Goal: Information Seeking & Learning: Learn about a topic

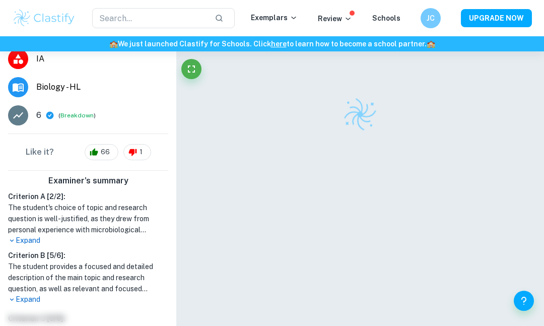
scroll to position [140, 0]
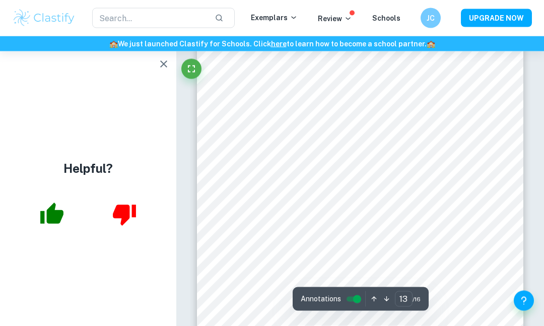
scroll to position [5789, 0]
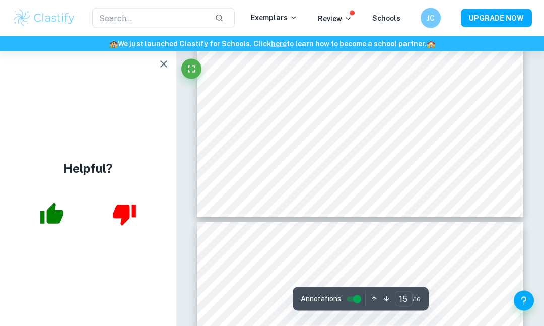
type input "16"
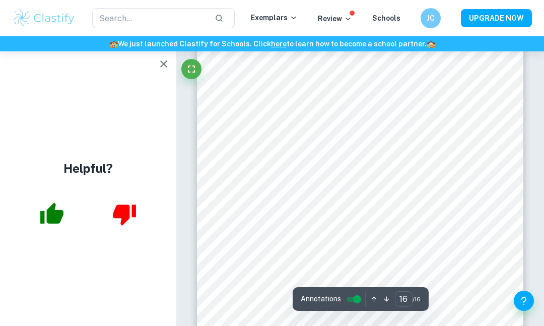
scroll to position [7423, 0]
click at [160, 65] on icon "button" at bounding box center [164, 64] width 12 height 12
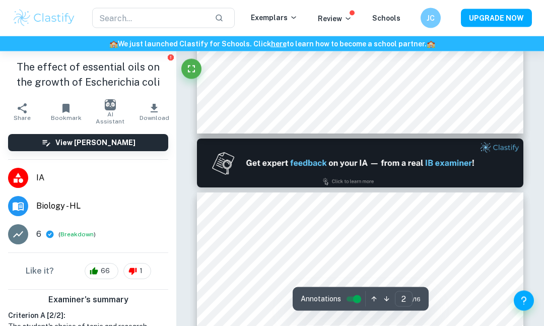
type input "1"
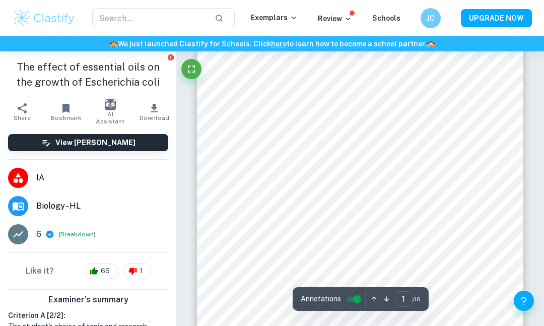
scroll to position [0, 0]
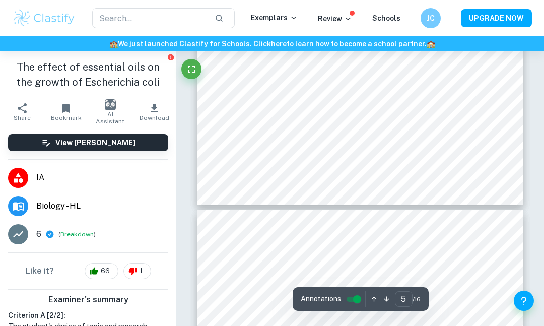
scroll to position [1930, 0]
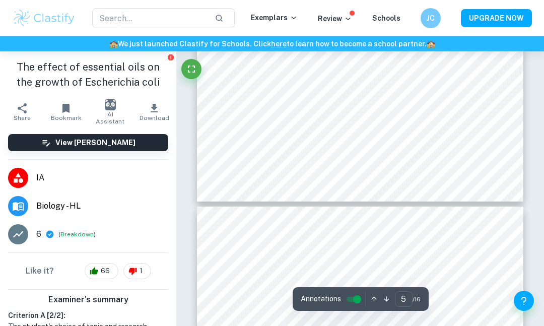
type input "4"
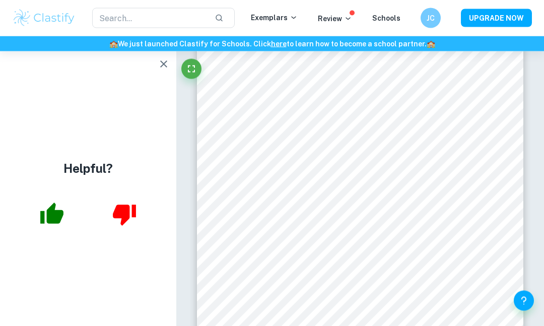
scroll to position [1609, 0]
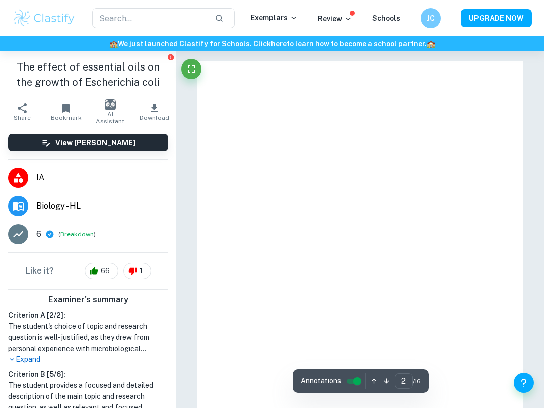
type input "1"
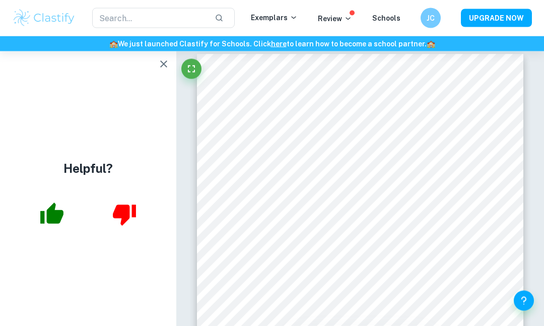
scroll to position [8, 0]
click at [166, 66] on icon "button" at bounding box center [163, 63] width 7 height 7
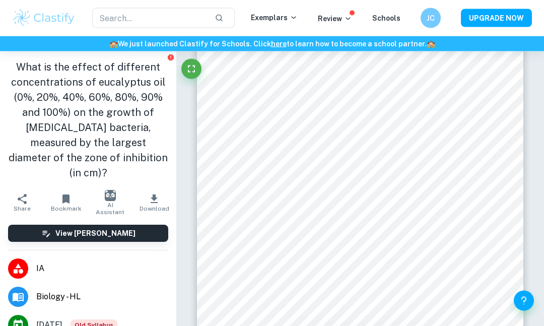
scroll to position [2564, 0]
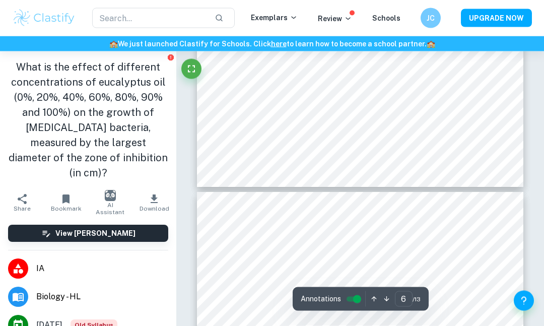
type input "7"
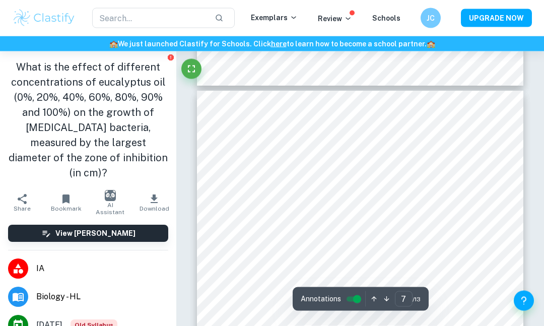
scroll to position [2876, 0]
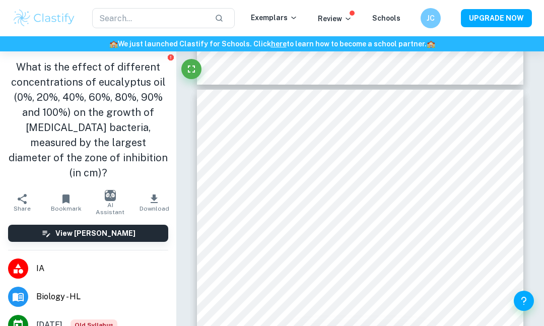
click at [156, 226] on button "View [PERSON_NAME]" at bounding box center [88, 233] width 160 height 17
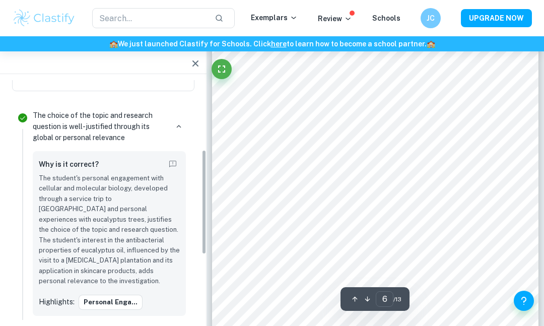
scroll to position [205, 0]
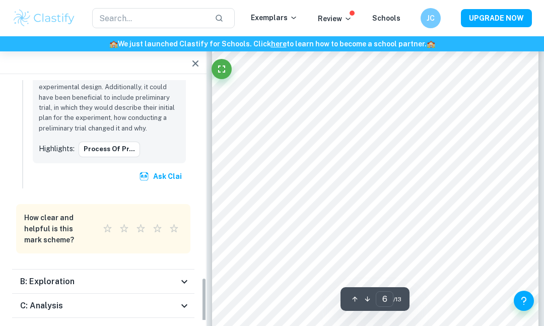
click at [180, 276] on icon at bounding box center [184, 282] width 12 height 12
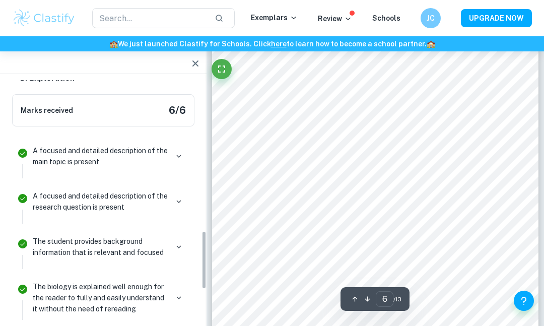
scroll to position [781, 0]
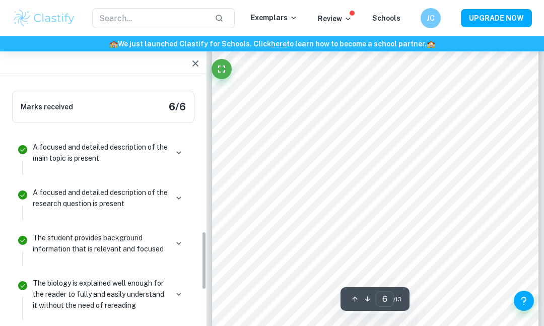
click at [179, 146] on button "button" at bounding box center [179, 153] width 14 height 14
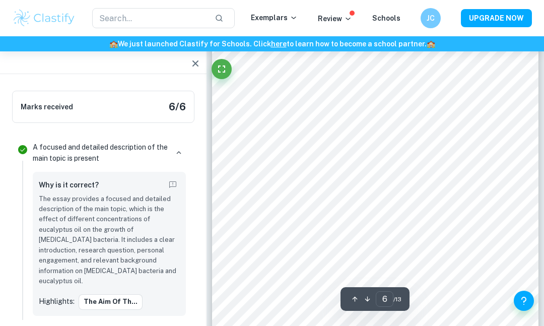
click at [181, 151] on icon "button" at bounding box center [179, 152] width 5 height 3
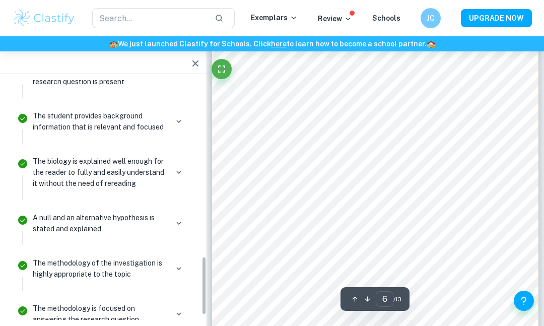
scroll to position [914, 0]
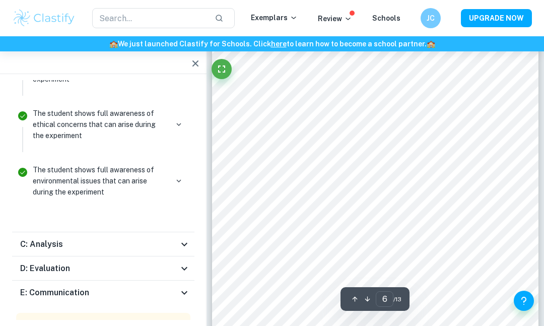
click at [180, 287] on icon at bounding box center [184, 293] width 12 height 12
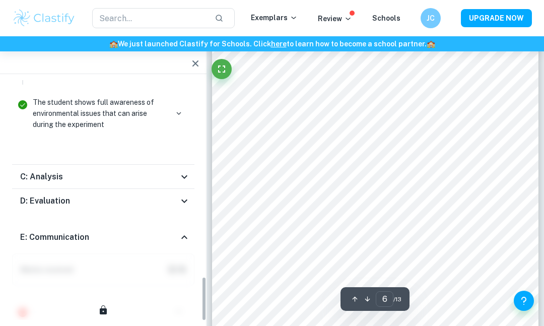
scroll to position [1324, 0]
click at [184, 195] on icon at bounding box center [184, 201] width 12 height 12
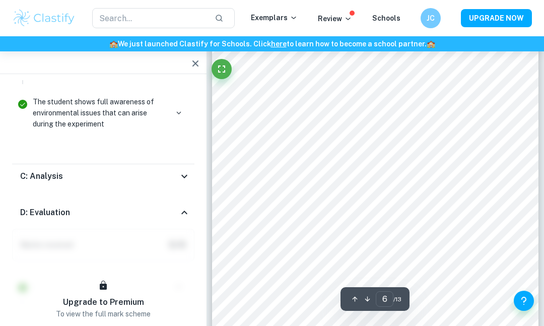
click at [185, 169] on div "C: Analysis" at bounding box center [103, 176] width 182 height 24
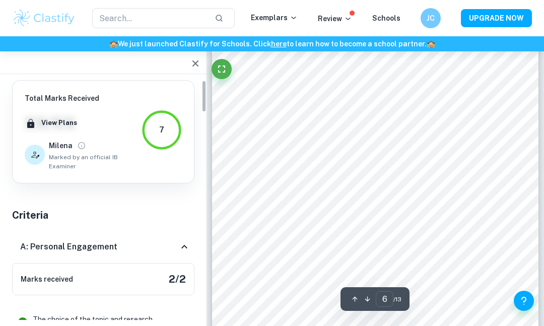
scroll to position [0, 0]
click at [155, 135] on div "7" at bounding box center [162, 130] width 40 height 40
click at [195, 63] on icon "button" at bounding box center [195, 63] width 12 height 12
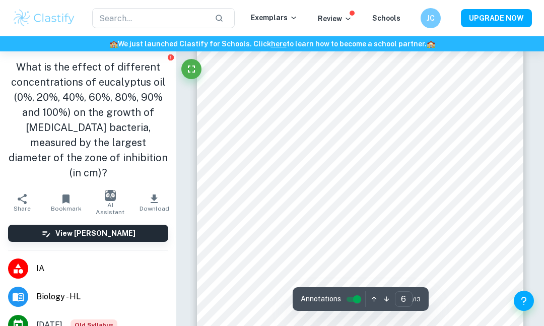
scroll to position [2484, 0]
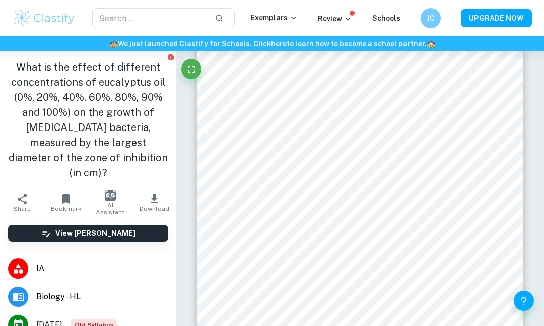
click at [17, 193] on icon "button" at bounding box center [22, 199] width 12 height 12
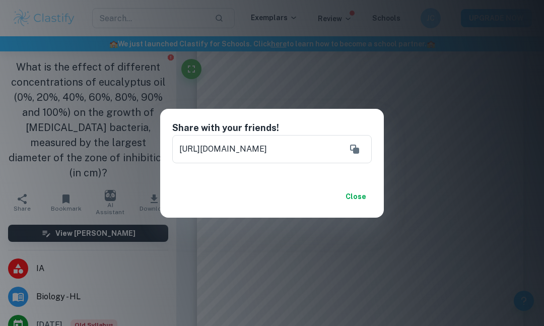
click at [361, 206] on button "Close" at bounding box center [356, 196] width 32 height 18
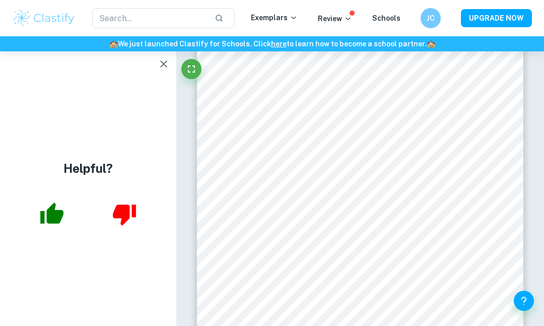
click at [164, 63] on icon "button" at bounding box center [164, 64] width 12 height 12
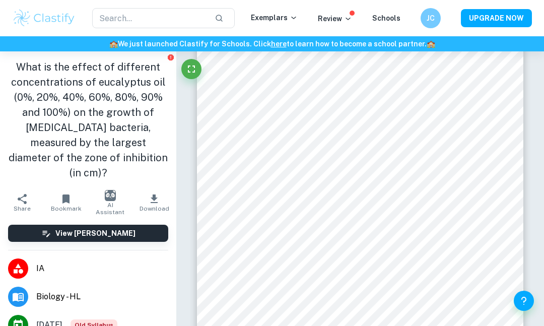
click at [154, 195] on icon "button" at bounding box center [154, 199] width 7 height 9
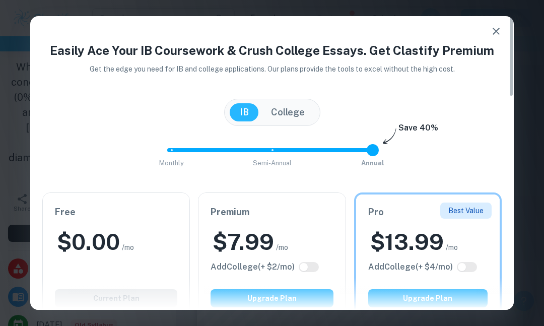
click at [496, 29] on icon "button" at bounding box center [496, 31] width 12 height 12
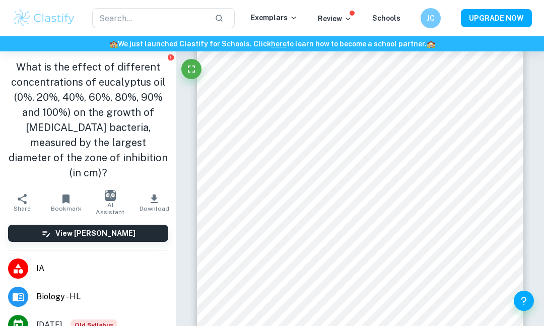
click at [20, 193] on icon "button" at bounding box center [22, 199] width 12 height 12
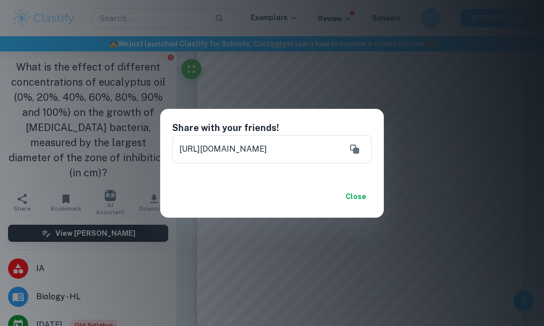
click at [356, 154] on icon "Copy" at bounding box center [354, 149] width 9 height 9
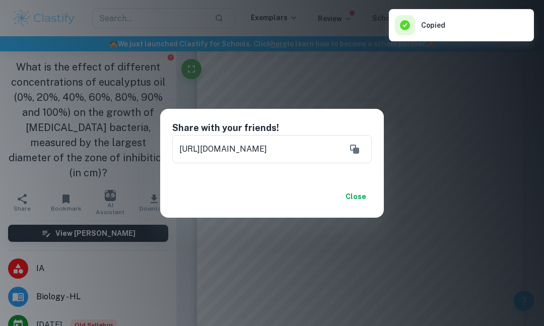
click at [353, 206] on button "Close" at bounding box center [356, 196] width 32 height 18
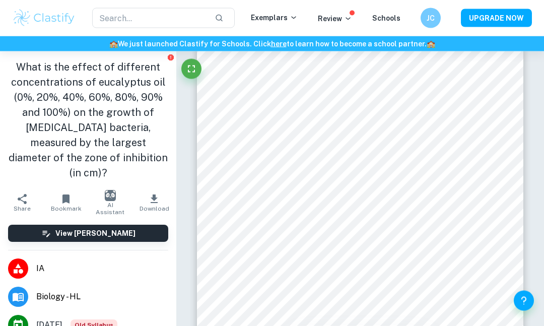
scroll to position [4267, 0]
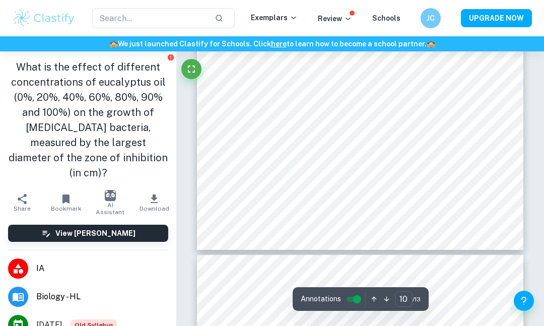
type input "11"
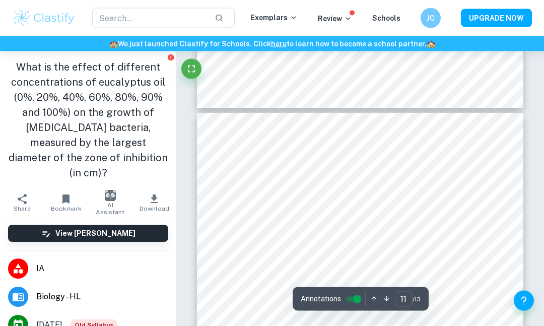
scroll to position [4587, 0]
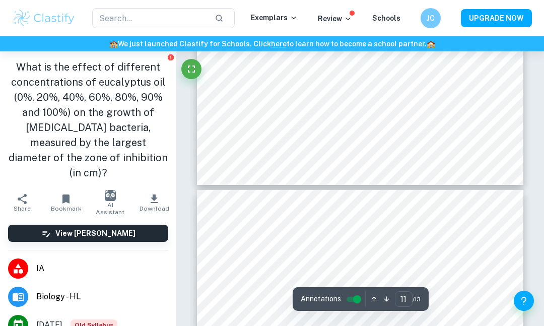
click at [377, 1] on div "​ Exemplars Review Schools JC UPGRADE NOW" at bounding box center [272, 18] width 544 height 36
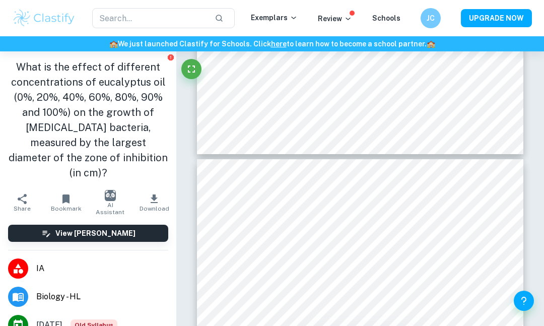
scroll to position [4619, 0]
